Goal: Task Accomplishment & Management: Use online tool/utility

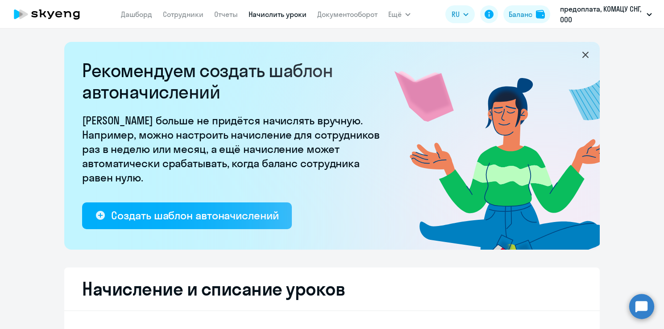
select select "10"
drag, startPoint x: 0, startPoint y: 0, endPoint x: 75, endPoint y: 12, distance: 75.8
click at [75, 12] on icon at bounding box center [47, 14] width 78 height 22
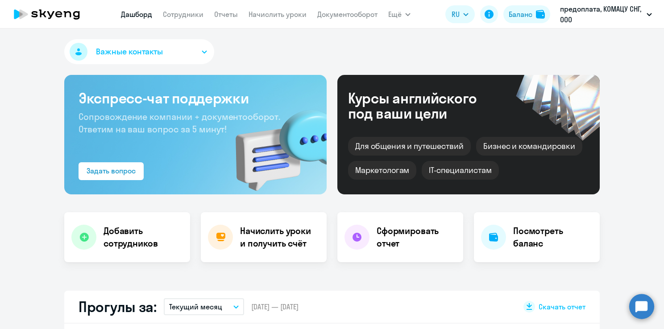
select select "30"
click at [223, 13] on link "Отчеты" at bounding box center [226, 14] width 24 height 9
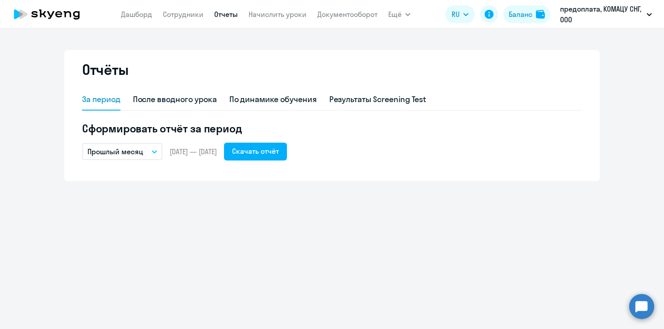
click at [291, 19] on app-menu-item-link "Начислить уроки" at bounding box center [277, 14] width 58 height 11
click at [291, 18] on link "Начислить уроки" at bounding box center [277, 14] width 58 height 9
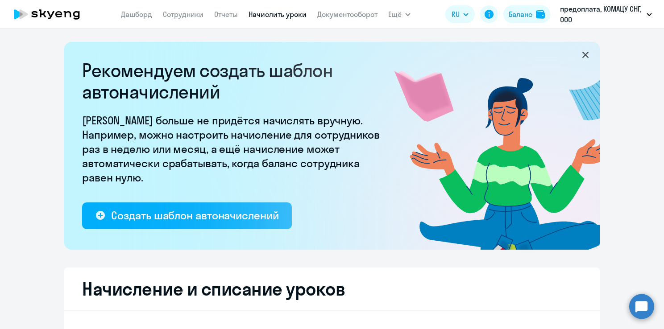
select select "10"
click at [134, 17] on link "Дашборд" at bounding box center [136, 14] width 31 height 9
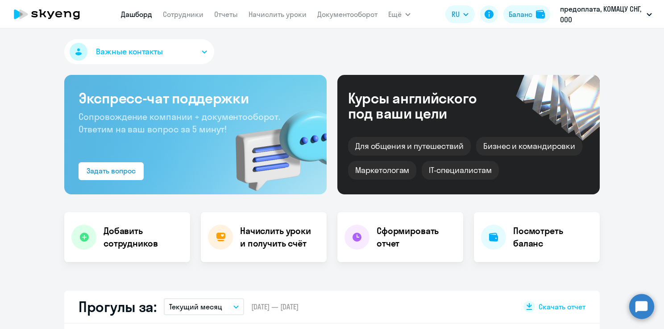
click at [178, 20] on nav "[PERSON_NAME] Отчеты Начислить уроки Документооборот" at bounding box center [249, 14] width 256 height 18
click at [178, 15] on link "Сотрудники" at bounding box center [183, 14] width 41 height 9
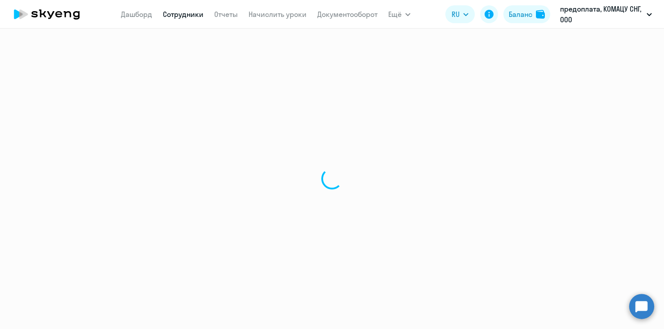
select select "30"
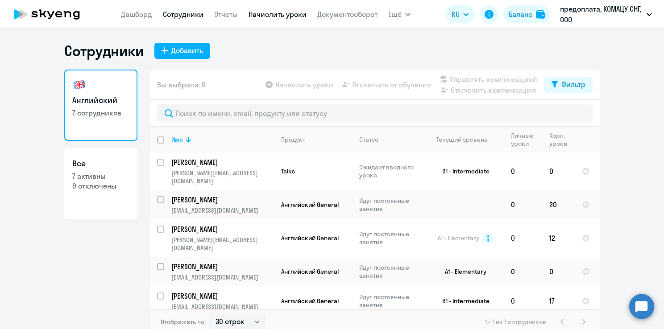
click at [269, 14] on link "Начислить уроки" at bounding box center [277, 14] width 58 height 9
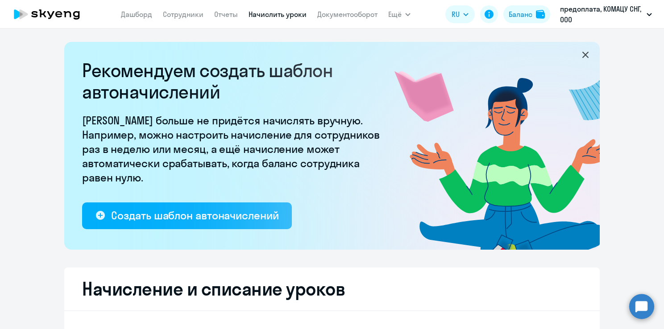
select select "10"
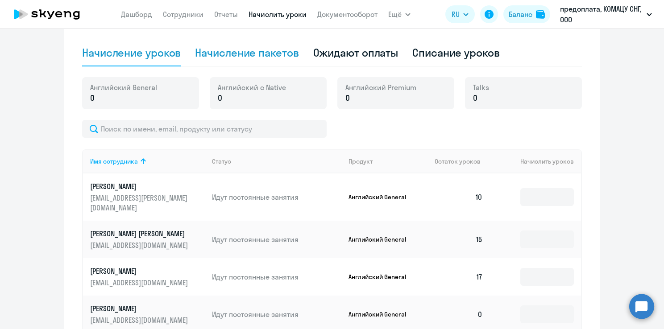
click at [263, 54] on div "Начисление пакетов" at bounding box center [246, 52] width 103 height 14
select select "10"
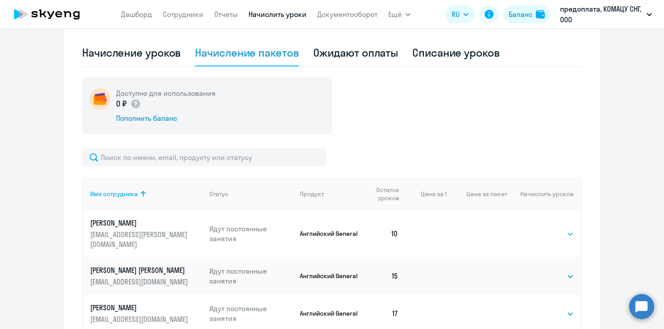
click at [555, 229] on select "Выбрать 4 8 16 32 64 96 128" at bounding box center [555, 234] width 37 height 11
select select "16"
click at [537, 229] on select "Выбрать 4 8 16 32 64 96 128" at bounding box center [555, 234] width 37 height 11
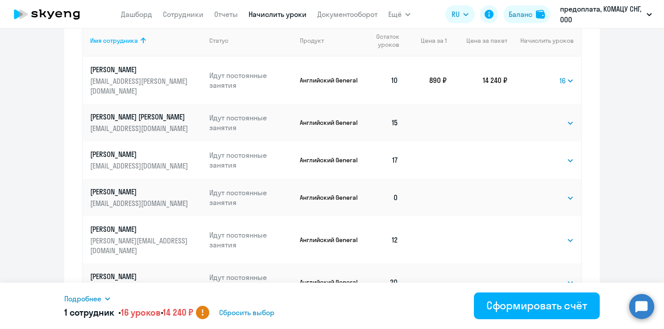
scroll to position [446, 0]
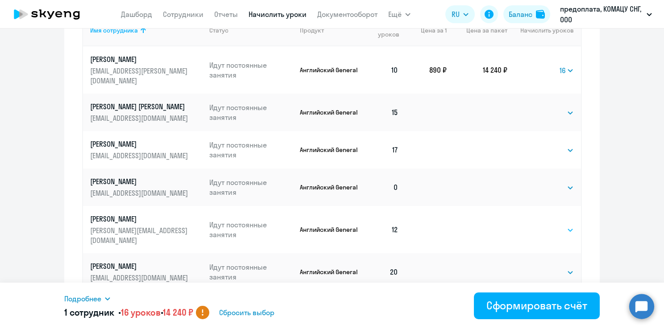
click at [537, 225] on select "Выбрать 4 8 16 32 64 96 128" at bounding box center [555, 230] width 37 height 11
select select "16"
click at [537, 225] on select "Выбрать 4 8 16 32 64 96 128" at bounding box center [555, 230] width 37 height 11
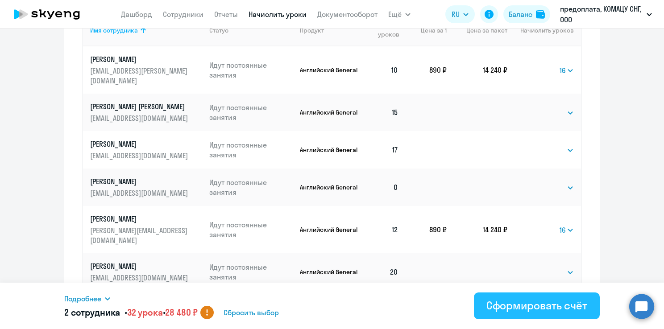
click at [535, 311] on div "Сформировать счёт" at bounding box center [536, 305] width 101 height 14
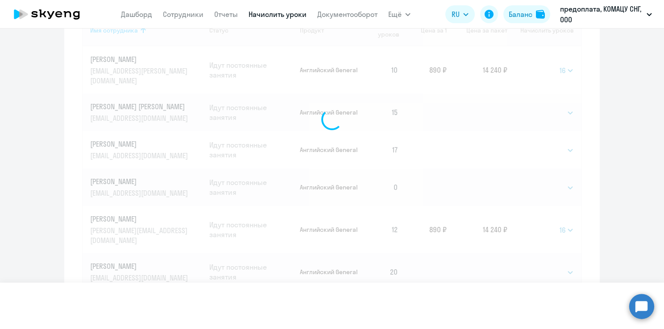
select select
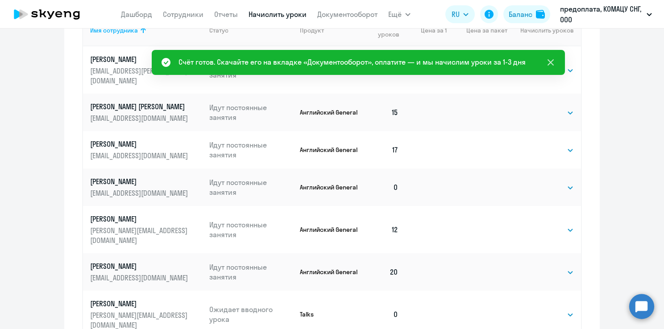
click at [553, 64] on icon at bounding box center [550, 62] width 6 height 6
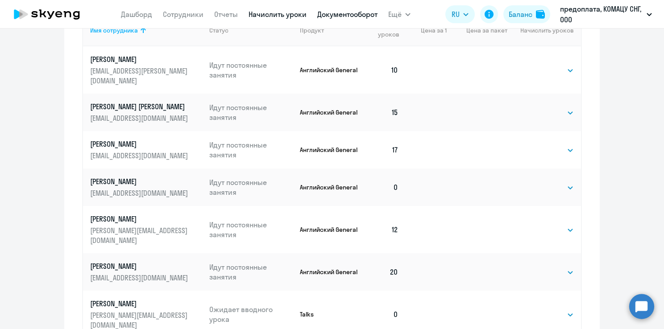
click at [351, 16] on link "Документооборот" at bounding box center [347, 14] width 60 height 9
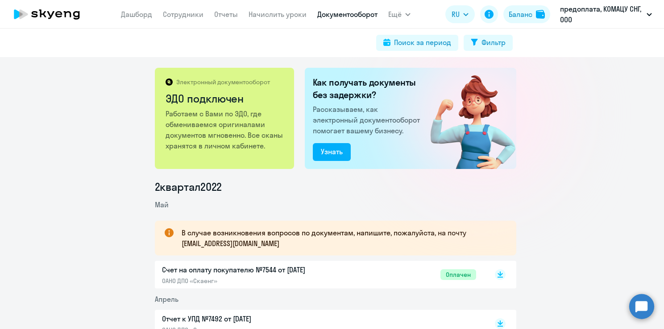
click at [640, 309] on circle at bounding box center [641, 306] width 25 height 25
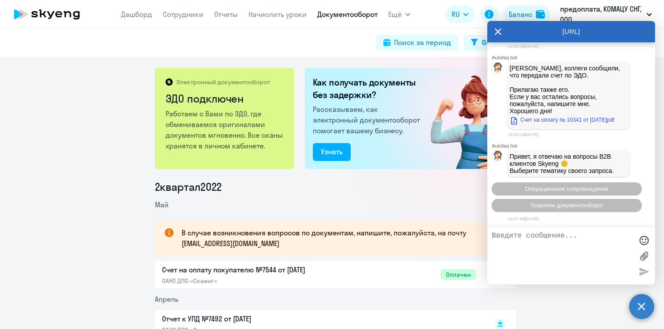
scroll to position [3748, 0]
